Goal: Find specific page/section: Find specific page/section

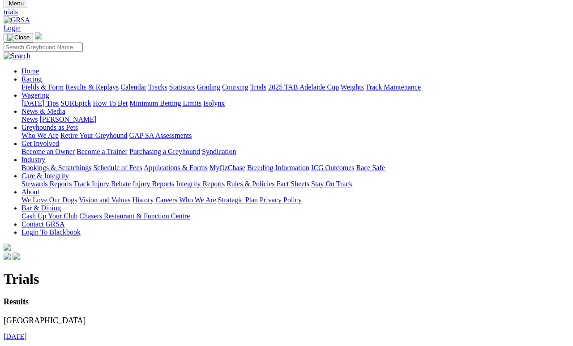
scroll to position [30, 0]
click at [50, 83] on link "Fields & Form" at bounding box center [42, 87] width 42 height 8
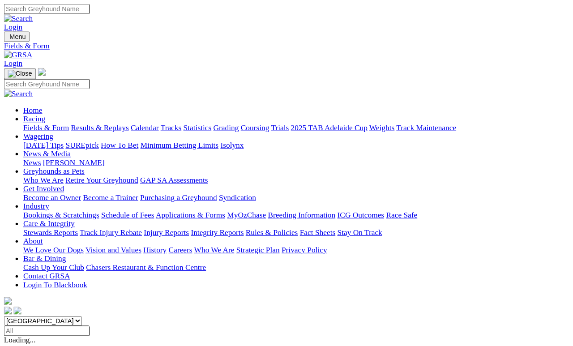
scroll to position [60, 0]
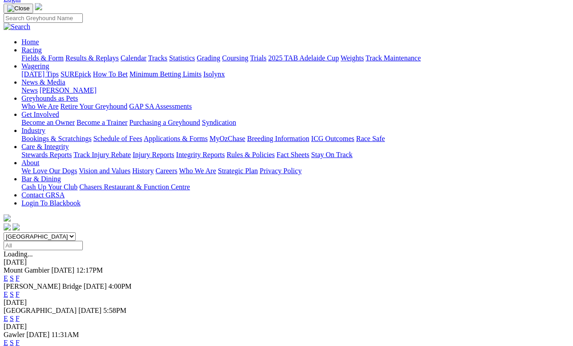
click at [314, 319] on div "[DATE]" at bounding box center [287, 327] width 566 height 8
click at [20, 319] on link "F" at bounding box center [18, 343] width 4 height 8
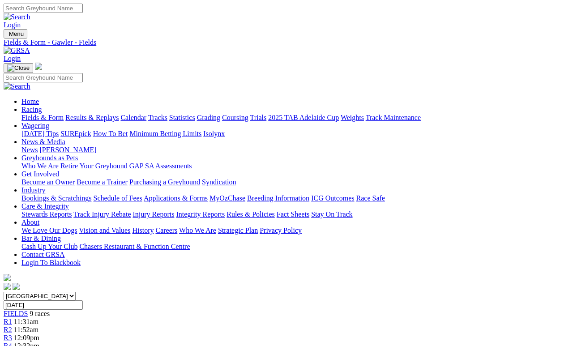
scroll to position [0, 0]
click at [49, 114] on link "Fields & Form" at bounding box center [42, 118] width 42 height 8
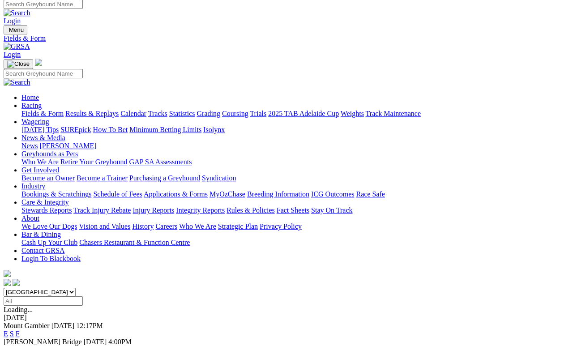
scroll to position [4, 0]
click at [20, 346] on link "F" at bounding box center [18, 350] width 4 height 8
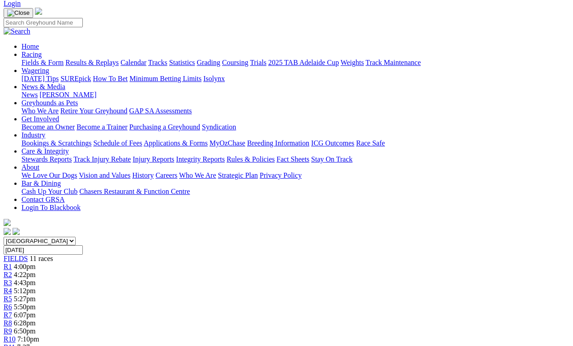
scroll to position [54, 0]
